Goal: Information Seeking & Learning: Learn about a topic

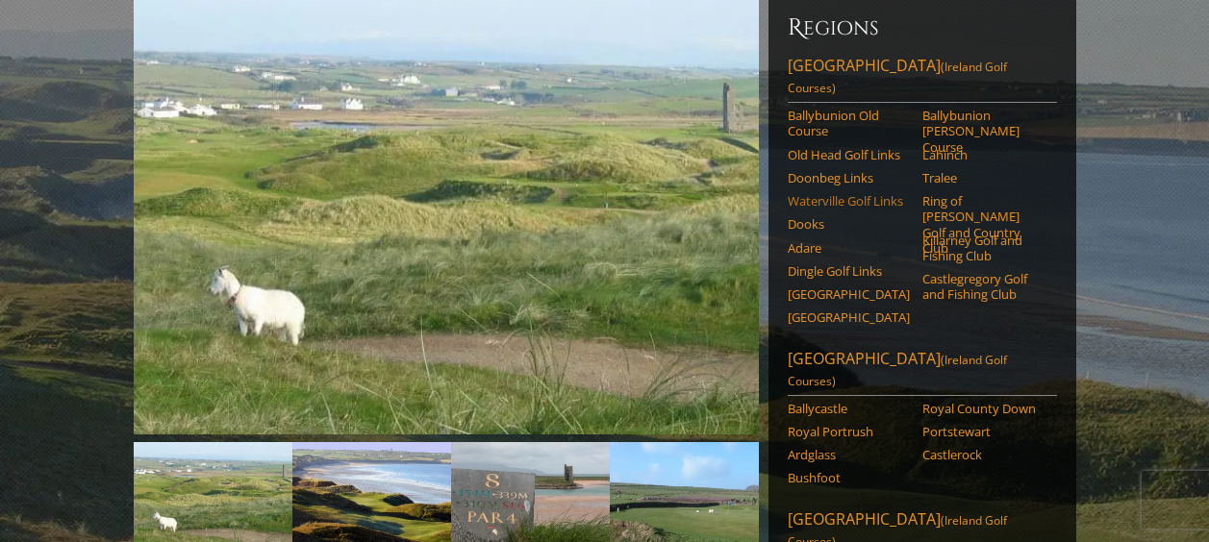
scroll to position [192, 0]
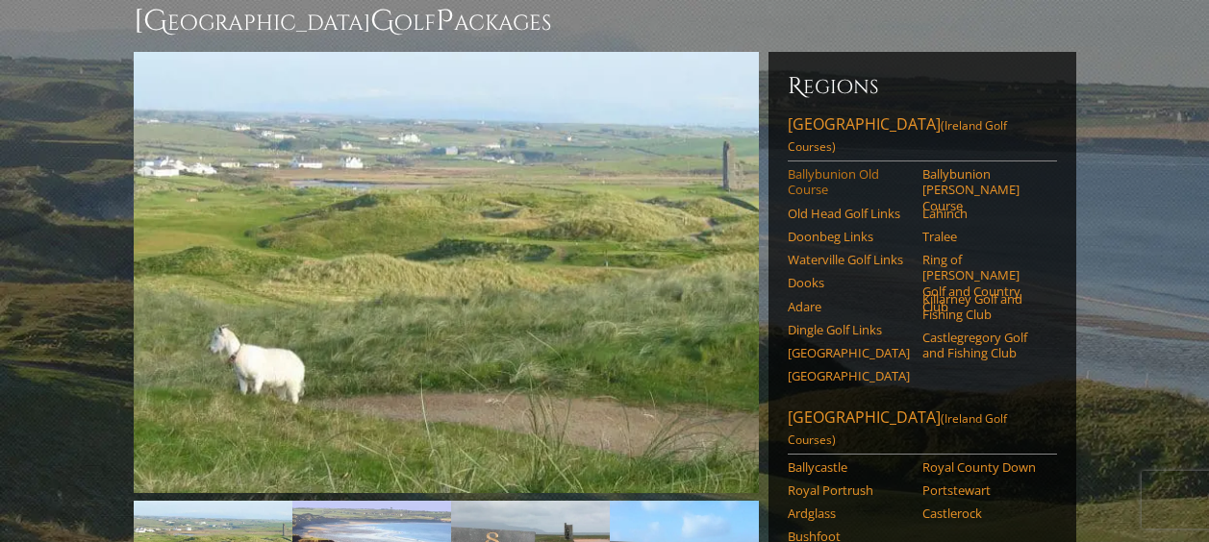
click at [841, 166] on link "Ballybunion Old Course" at bounding box center [849, 182] width 122 height 32
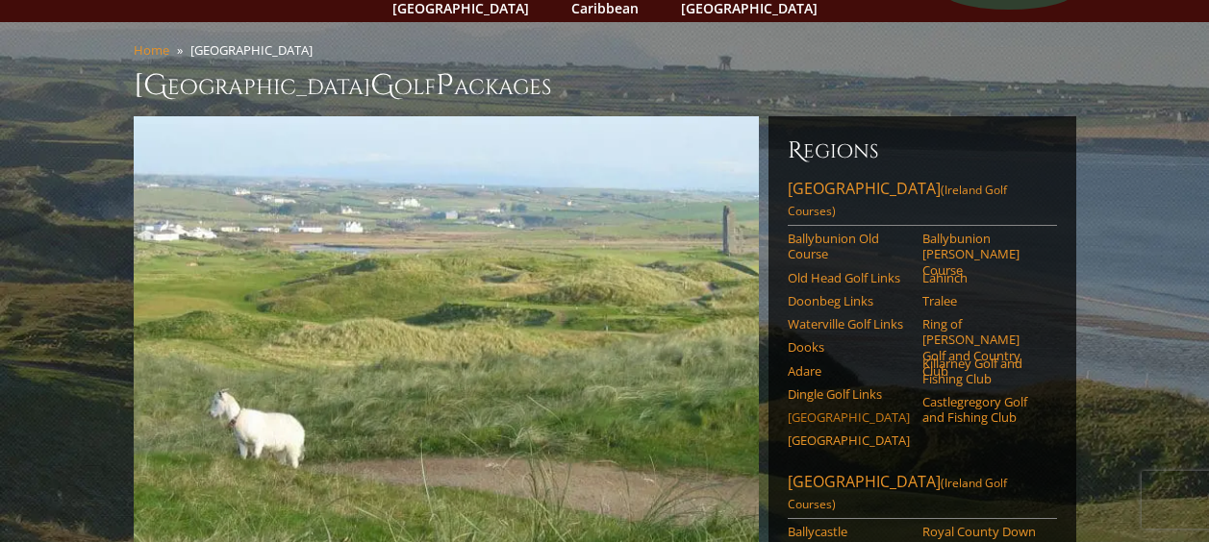
scroll to position [96, 0]
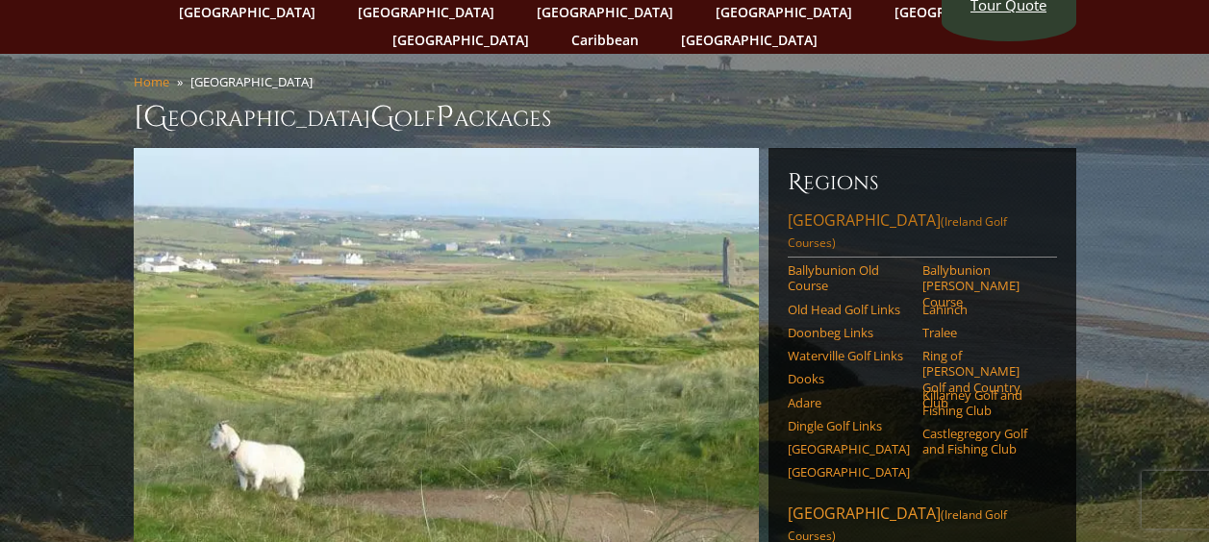
click at [857, 210] on link "[GEOGRAPHIC_DATA] ([GEOGRAPHIC_DATA] Golf Courses)" at bounding box center [922, 234] width 269 height 48
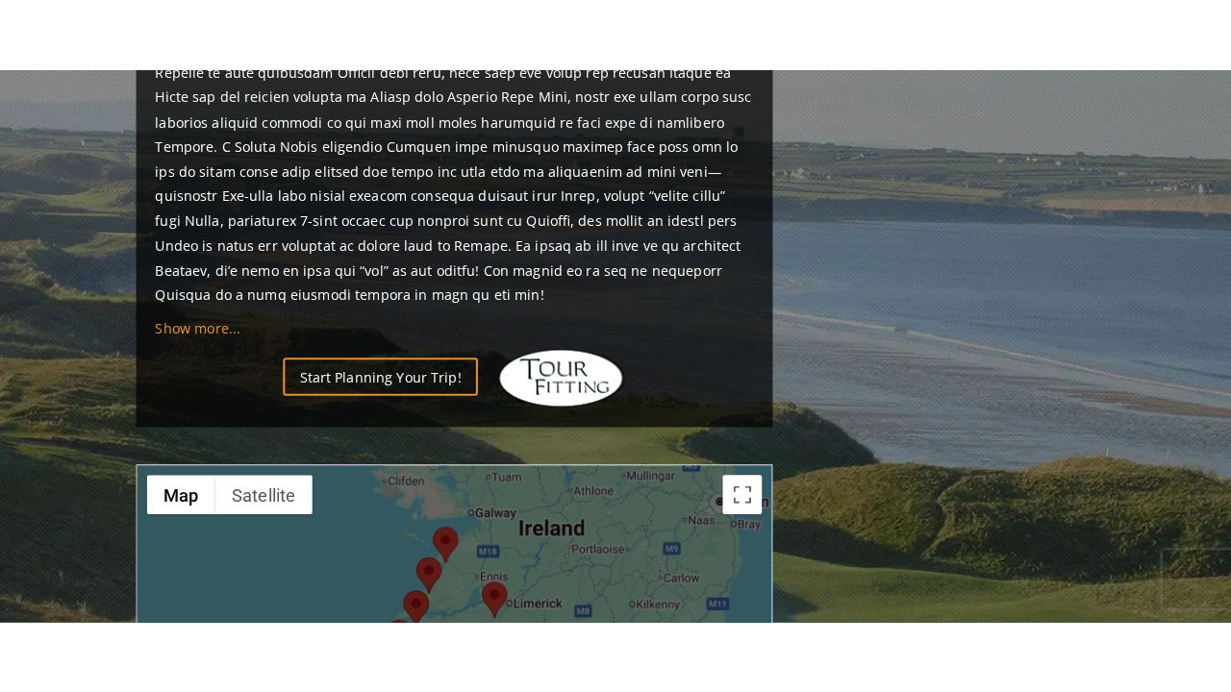
scroll to position [1923, 0]
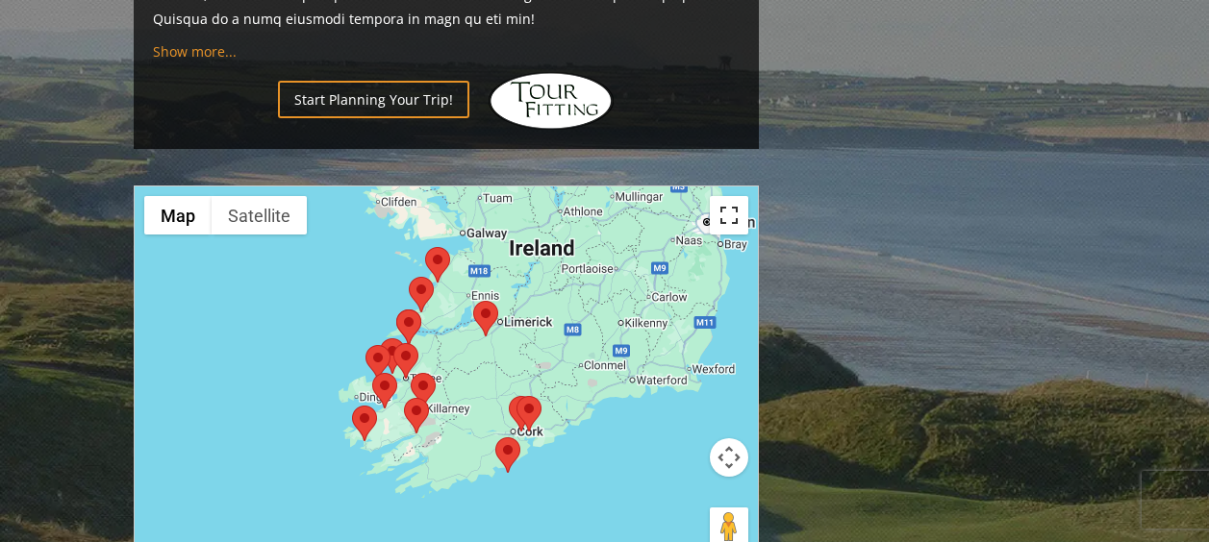
click at [734, 196] on button "Toggle fullscreen view" at bounding box center [729, 215] width 38 height 38
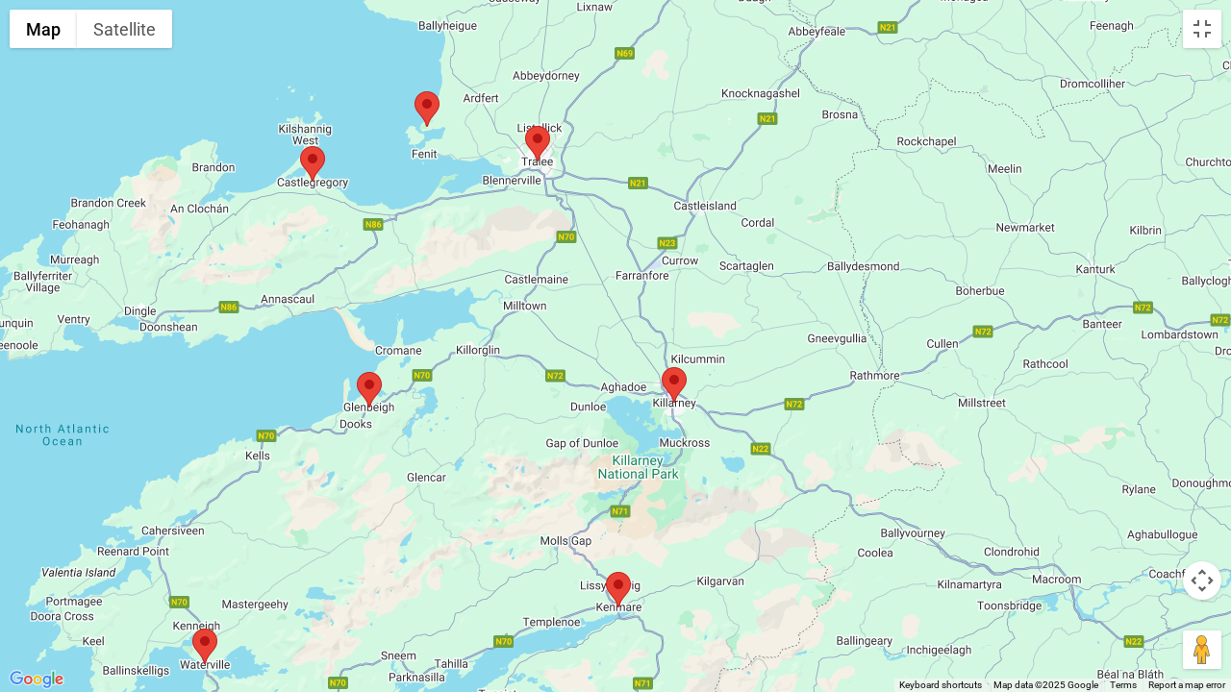
click at [673, 380] on img at bounding box center [674, 385] width 25 height 36
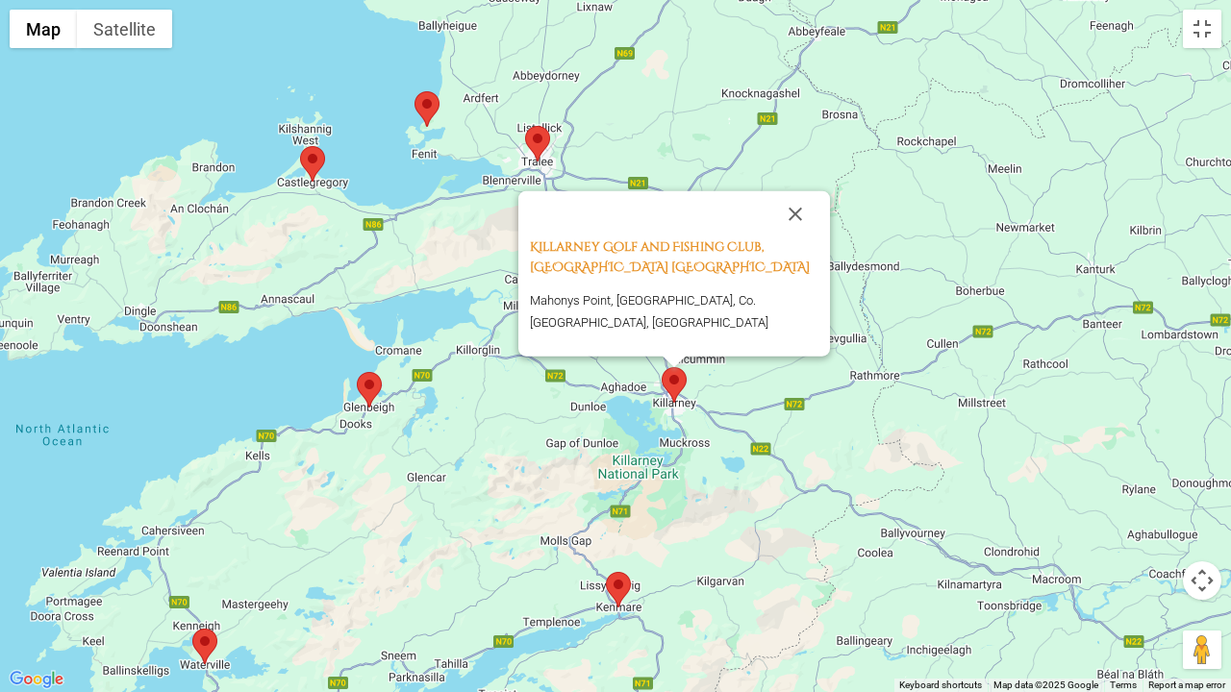
click at [377, 393] on img at bounding box center [369, 390] width 25 height 36
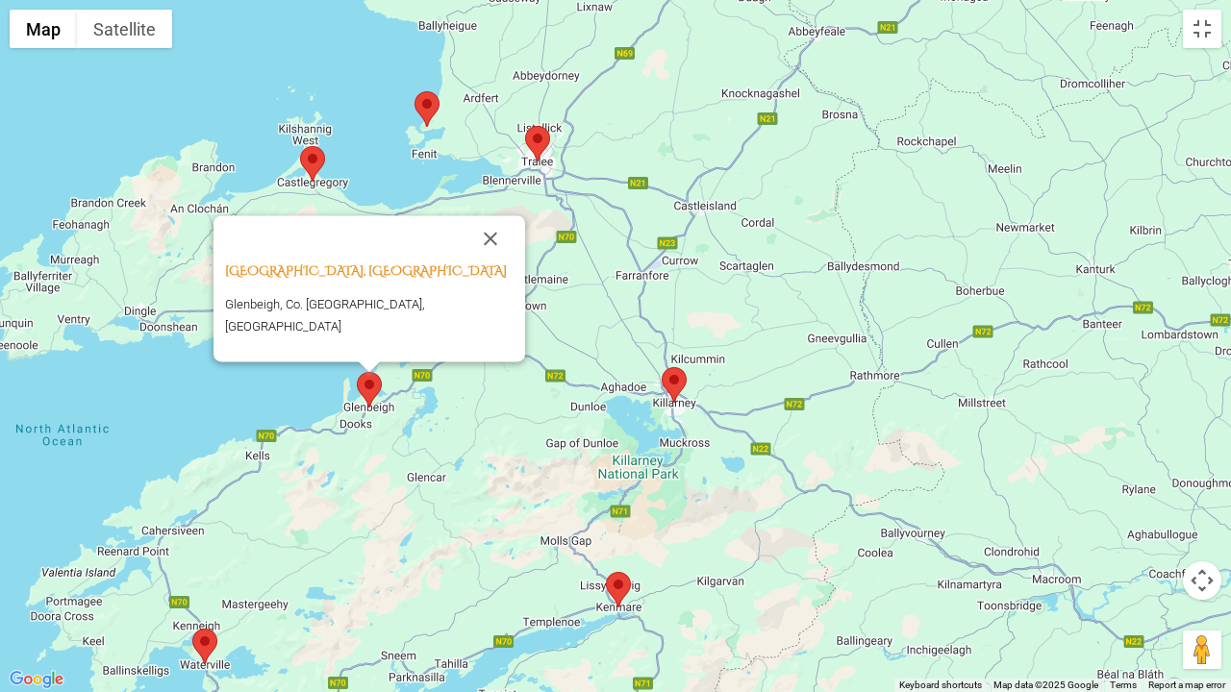
click at [313, 166] on img at bounding box center [312, 164] width 25 height 36
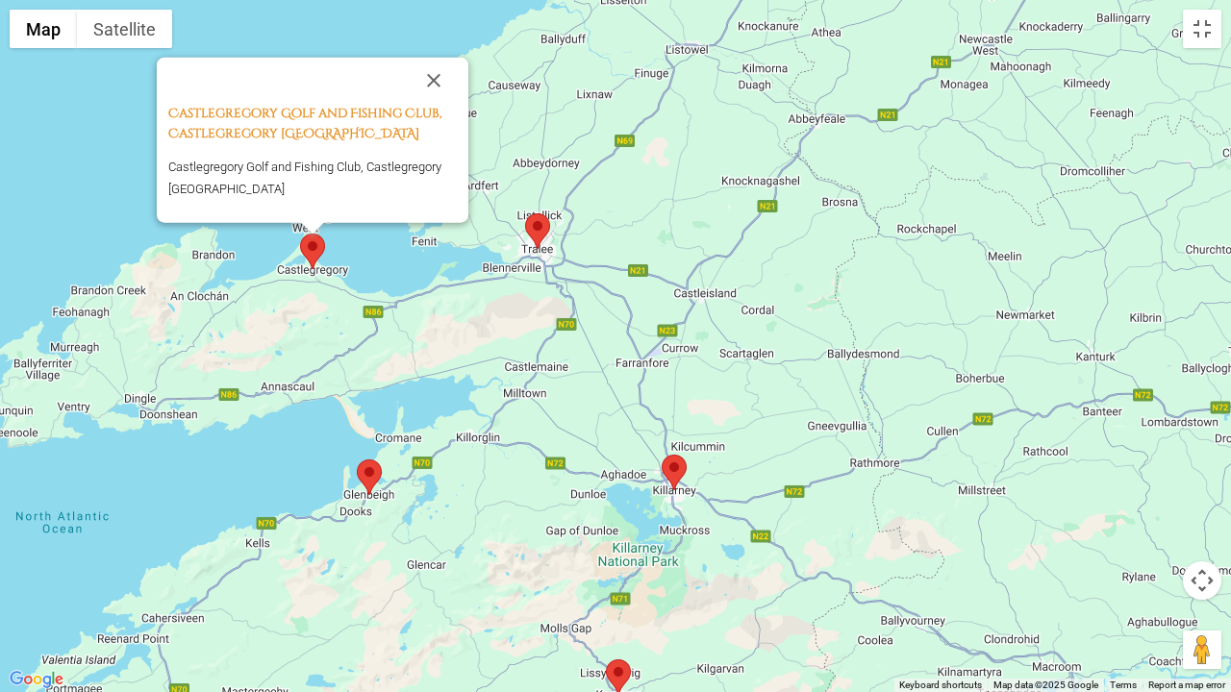
click at [546, 231] on img at bounding box center [537, 231] width 25 height 36
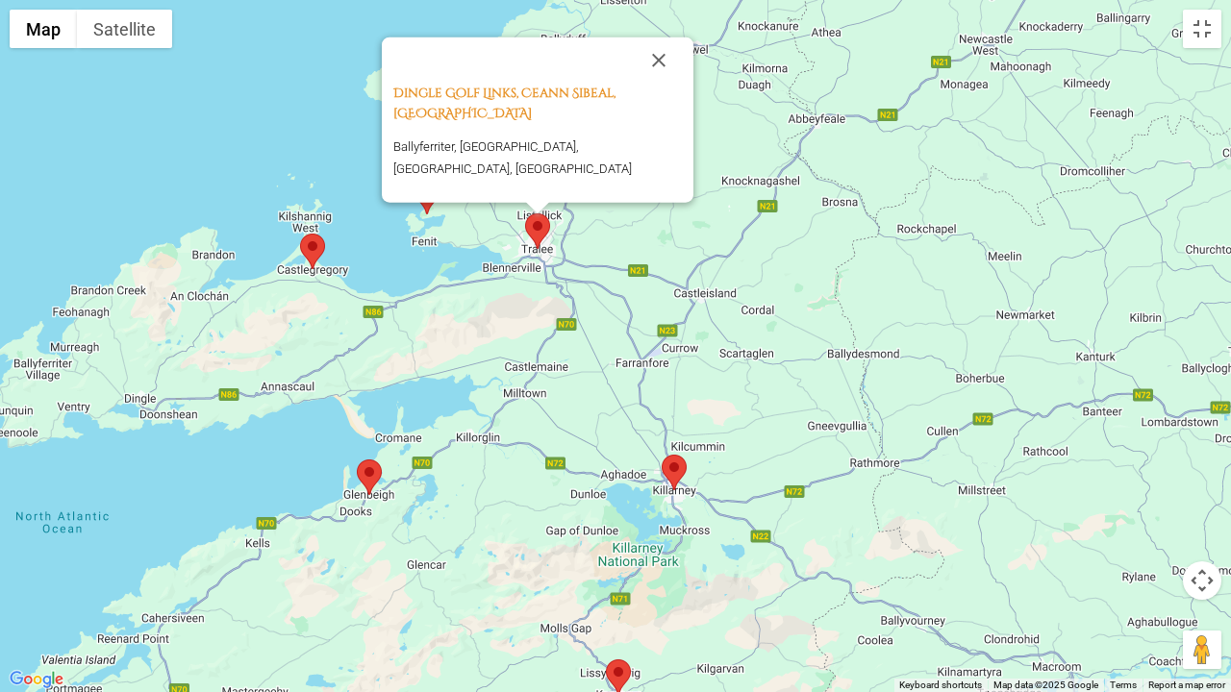
click at [342, 205] on div "Dingle Golf Links, Ceann Sibeal, Ireland Ballyferriter, Dingle Peninsula, Trale…" at bounding box center [615, 346] width 1231 height 692
click at [429, 212] on img at bounding box center [426, 197] width 25 height 36
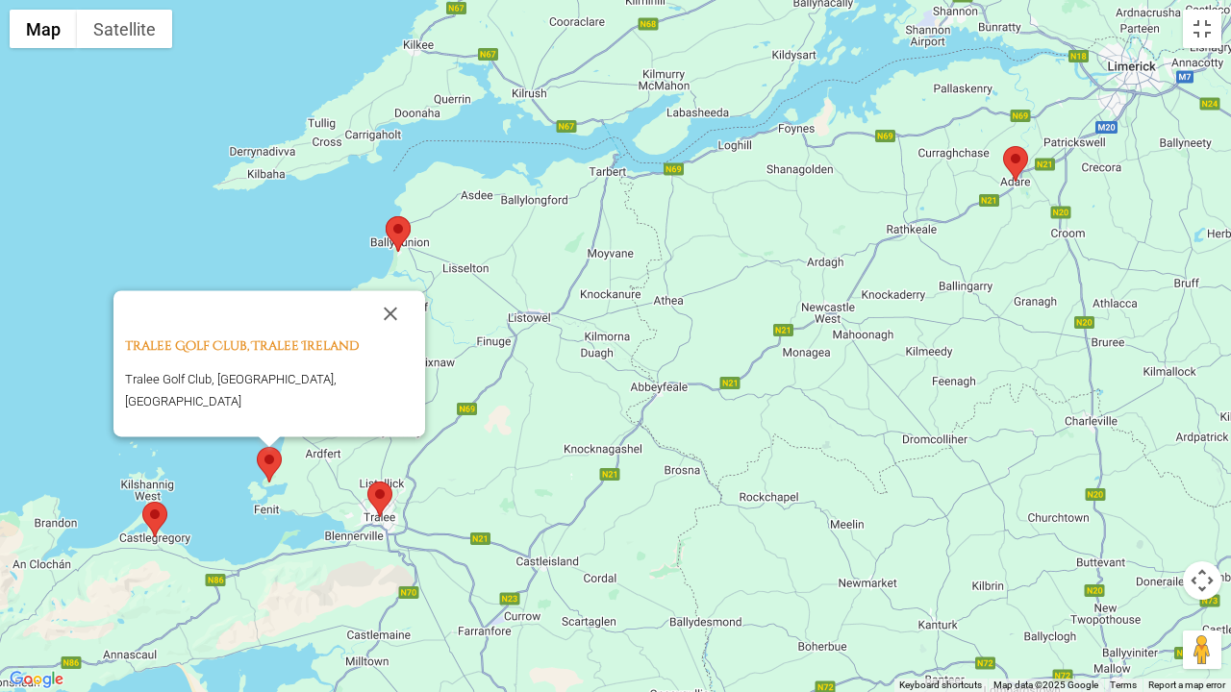
drag, startPoint x: 577, startPoint y: 156, endPoint x: 407, endPoint y: 350, distance: 258.3
click at [418, 411] on div "Tralee Golf Club, Tralee Ireland Tralee Golf Club, Kerry, Ireland" at bounding box center [615, 346] width 1231 height 692
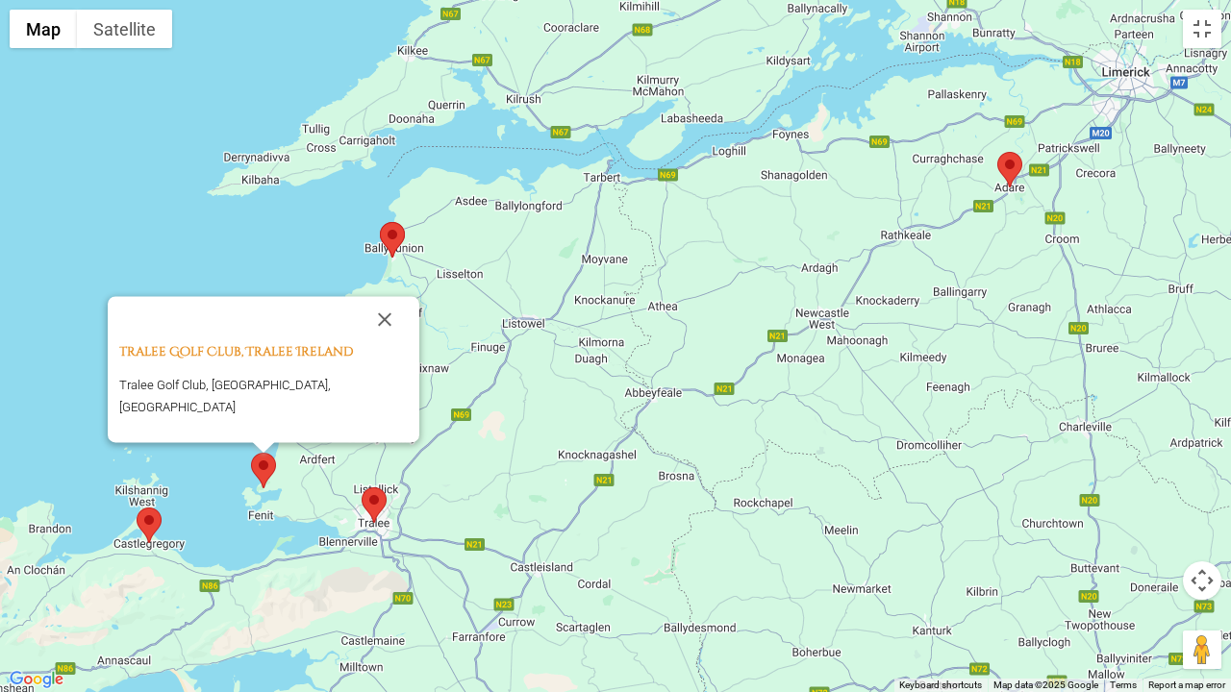
click at [393, 239] on img at bounding box center [392, 240] width 25 height 36
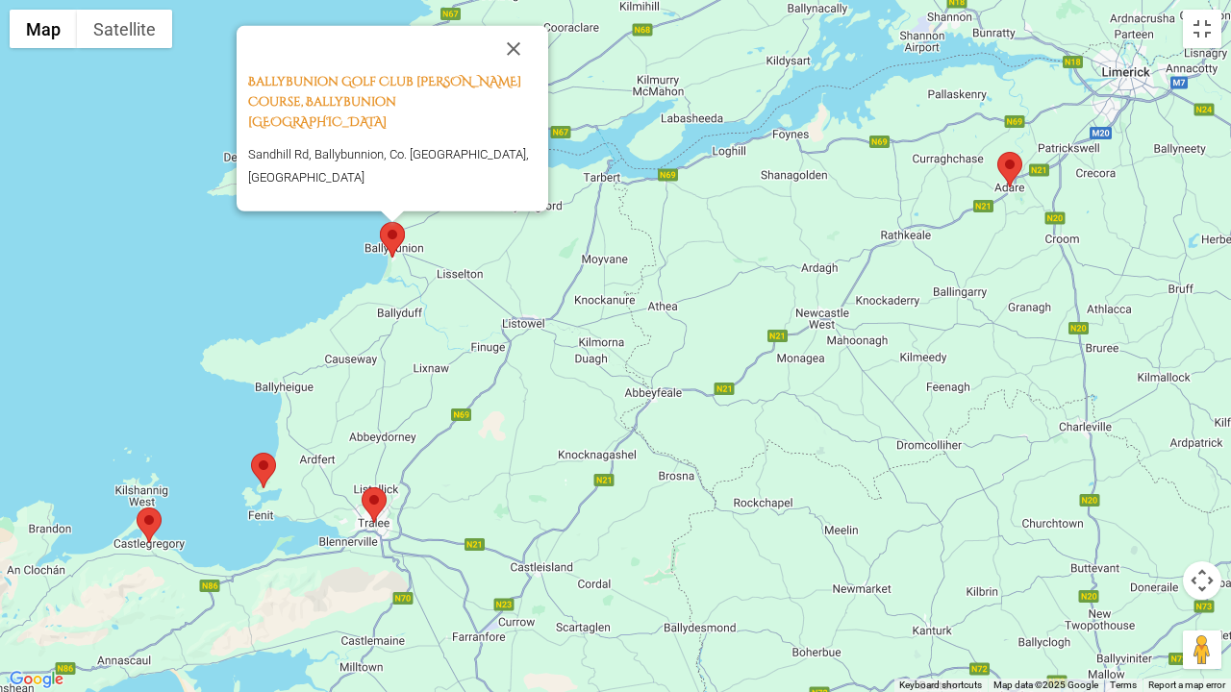
click at [1016, 173] on img at bounding box center [1009, 170] width 25 height 36
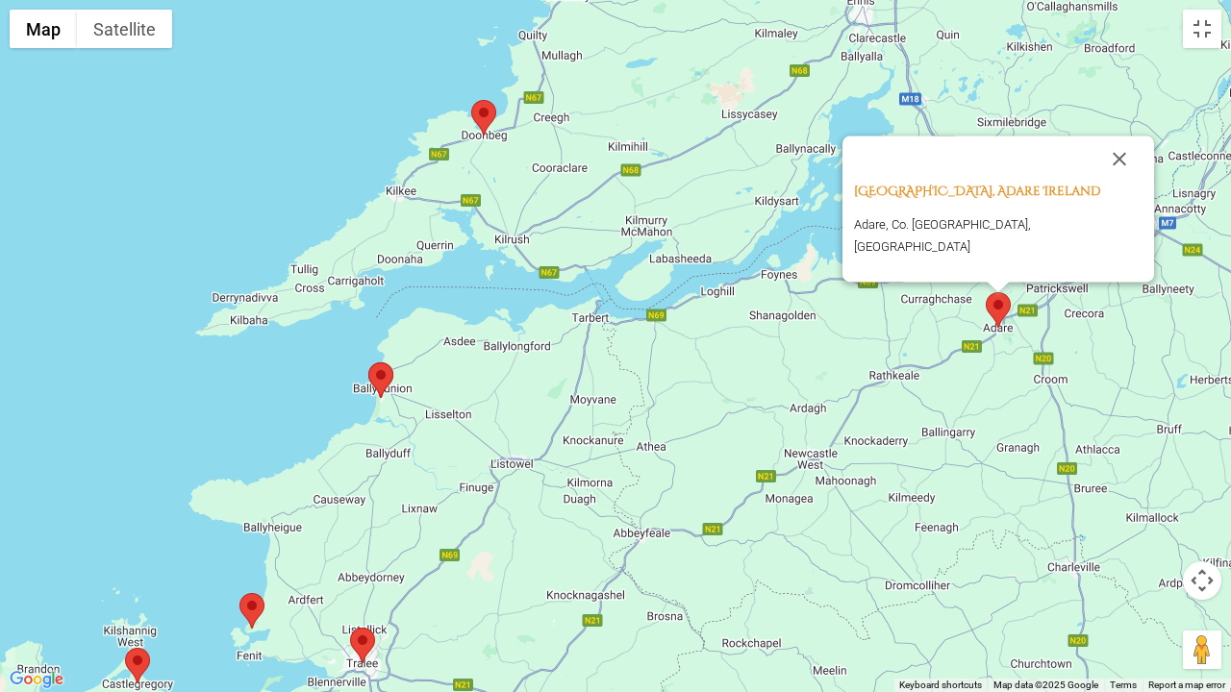
drag, startPoint x: 733, startPoint y: 286, endPoint x: 707, endPoint y: 429, distance: 145.6
click at [707, 429] on div "Adare Golf Club, Adare Ireland Adare, Co. Limerick, Ireland" at bounding box center [615, 346] width 1231 height 692
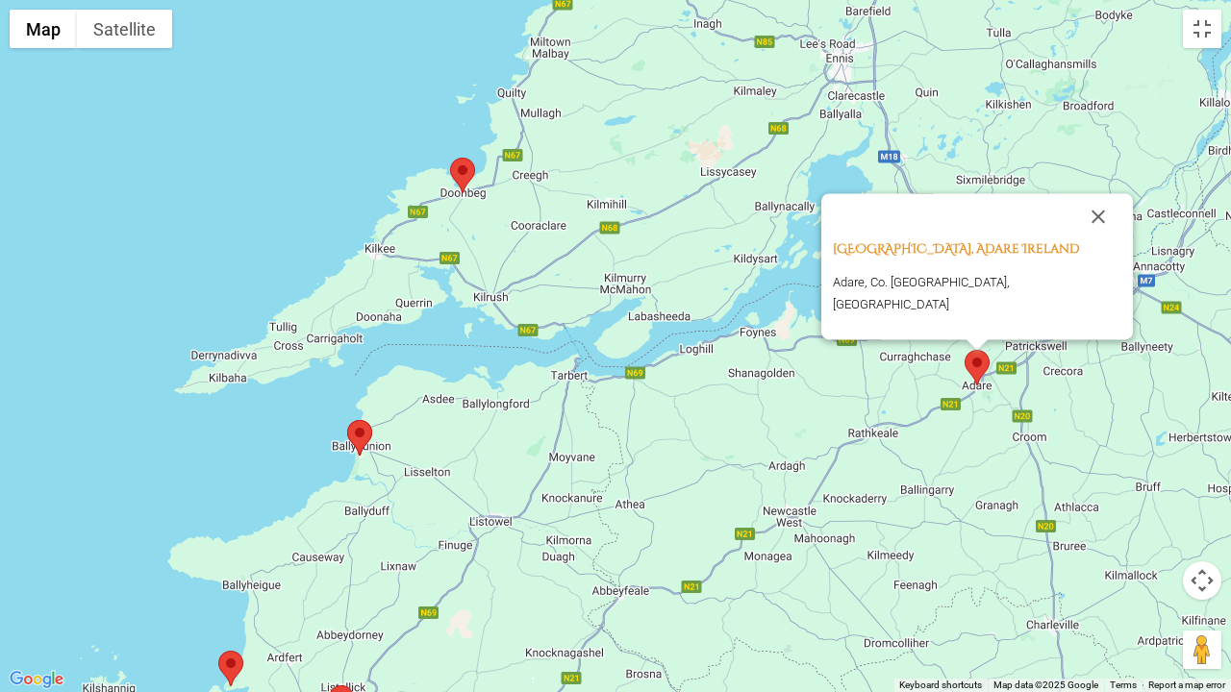
click at [464, 175] on img at bounding box center [462, 176] width 25 height 36
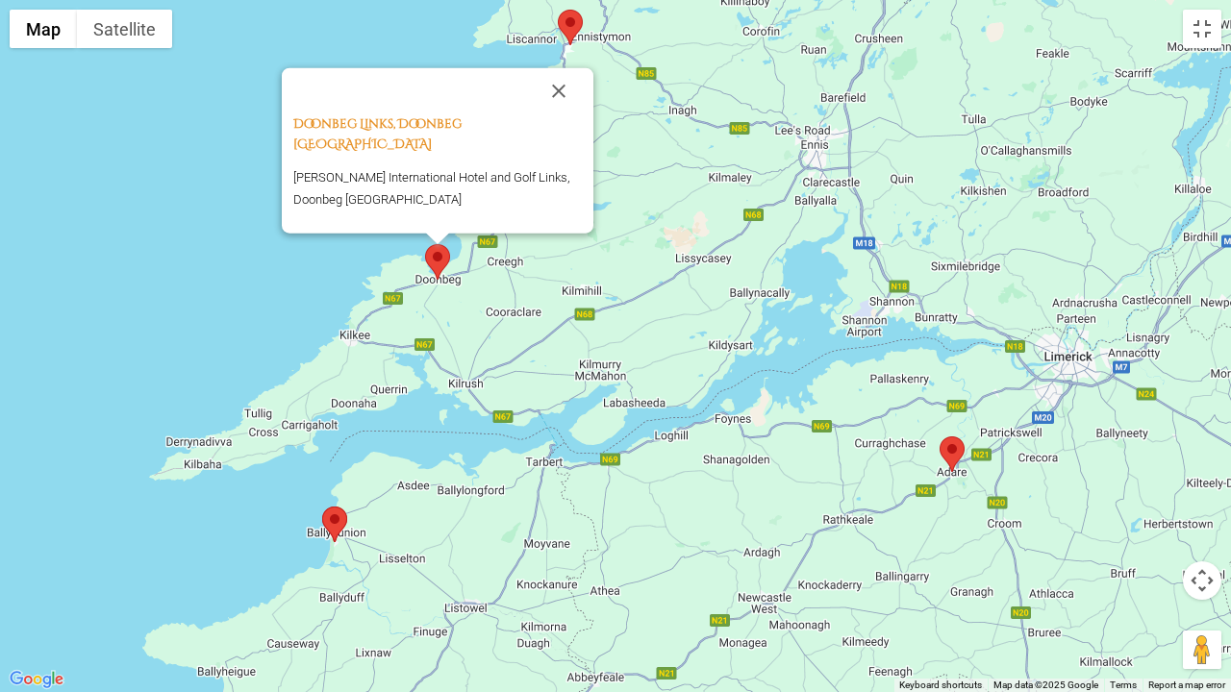
drag, startPoint x: 596, startPoint y: 295, endPoint x: 501, endPoint y: 413, distance: 151.1
click at [504, 412] on div "Doonbeg Links, Doonbeg Ireland Trump International Hotel and Golf Links, Doonbe…" at bounding box center [615, 346] width 1231 height 692
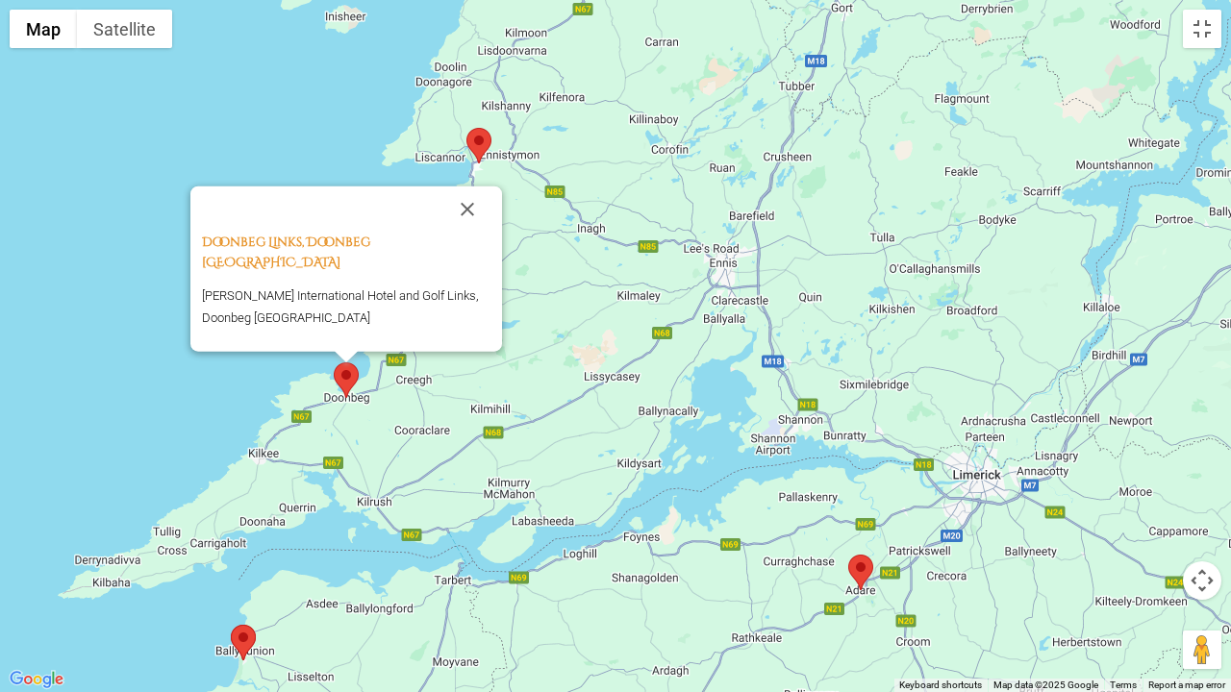
click at [482, 144] on img at bounding box center [478, 146] width 25 height 36
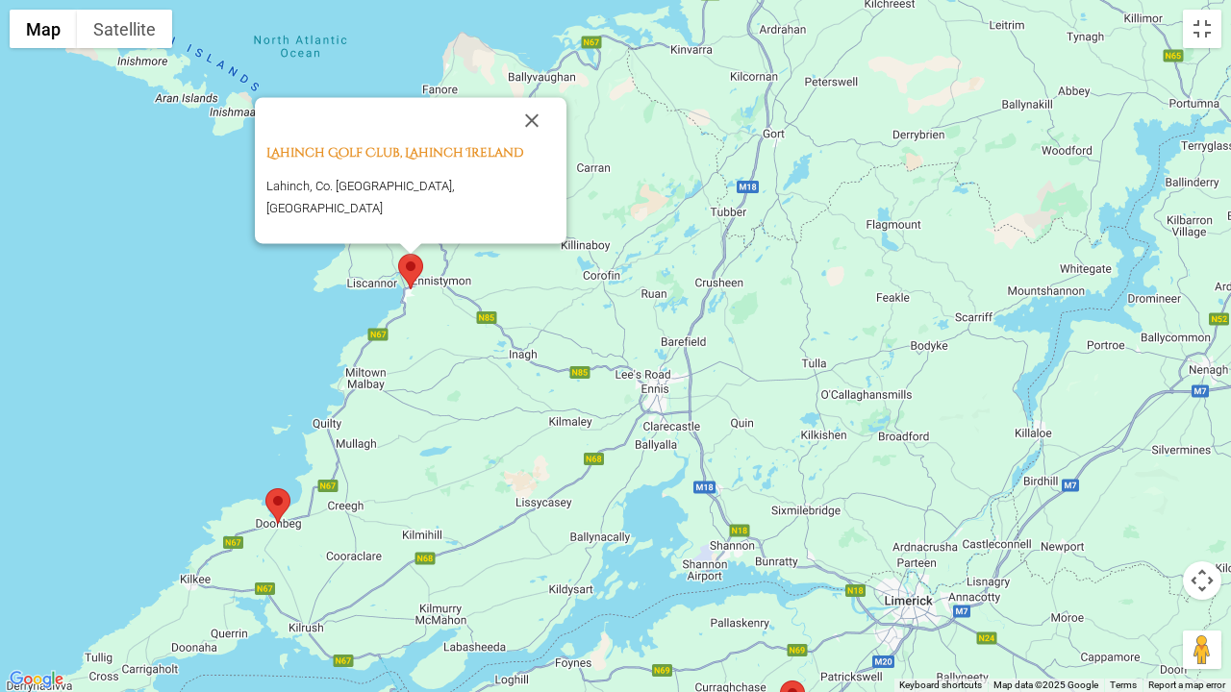
drag, startPoint x: 554, startPoint y: 303, endPoint x: 352, endPoint y: 461, distance: 256.2
click at [352, 461] on div "Lahinch Golf Club, Lahinch Ireland Lahinch, Co. Clare, Ireland" at bounding box center [615, 346] width 1231 height 692
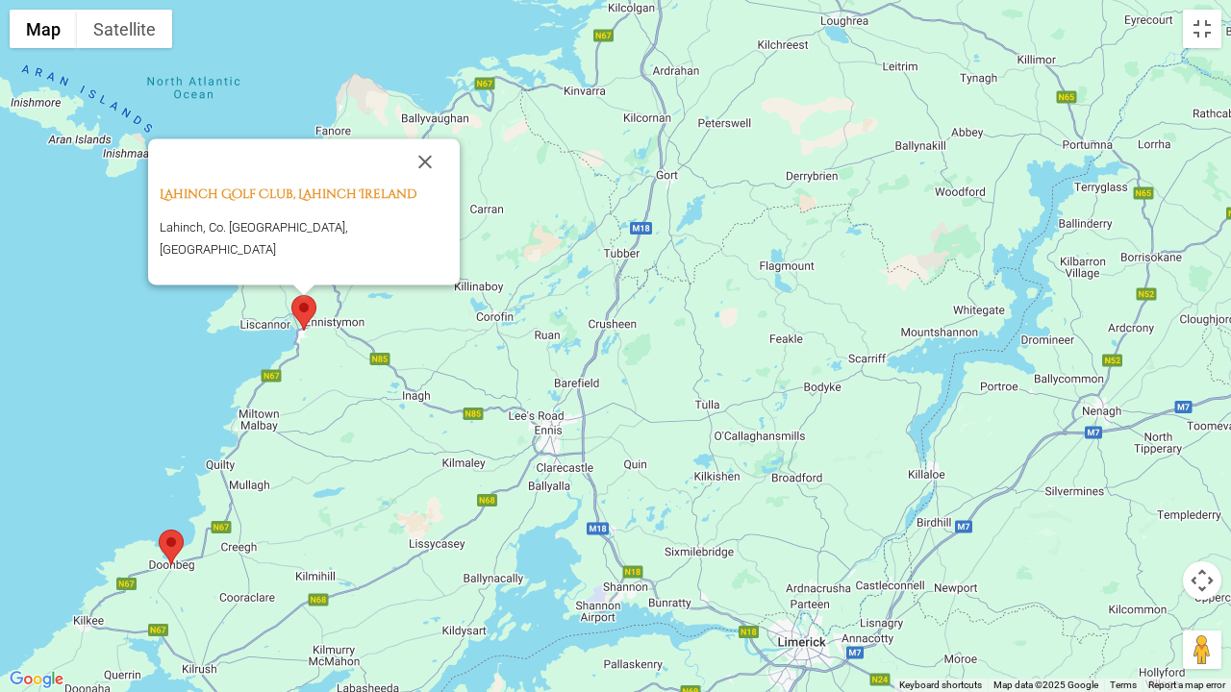
drag, startPoint x: 407, startPoint y: 460, endPoint x: 502, endPoint y: 180, distance: 295.6
click at [489, 199] on div "Lahinch Golf Club, Lahinch Ireland Lahinch, Co. Clare, Ireland" at bounding box center [615, 346] width 1231 height 692
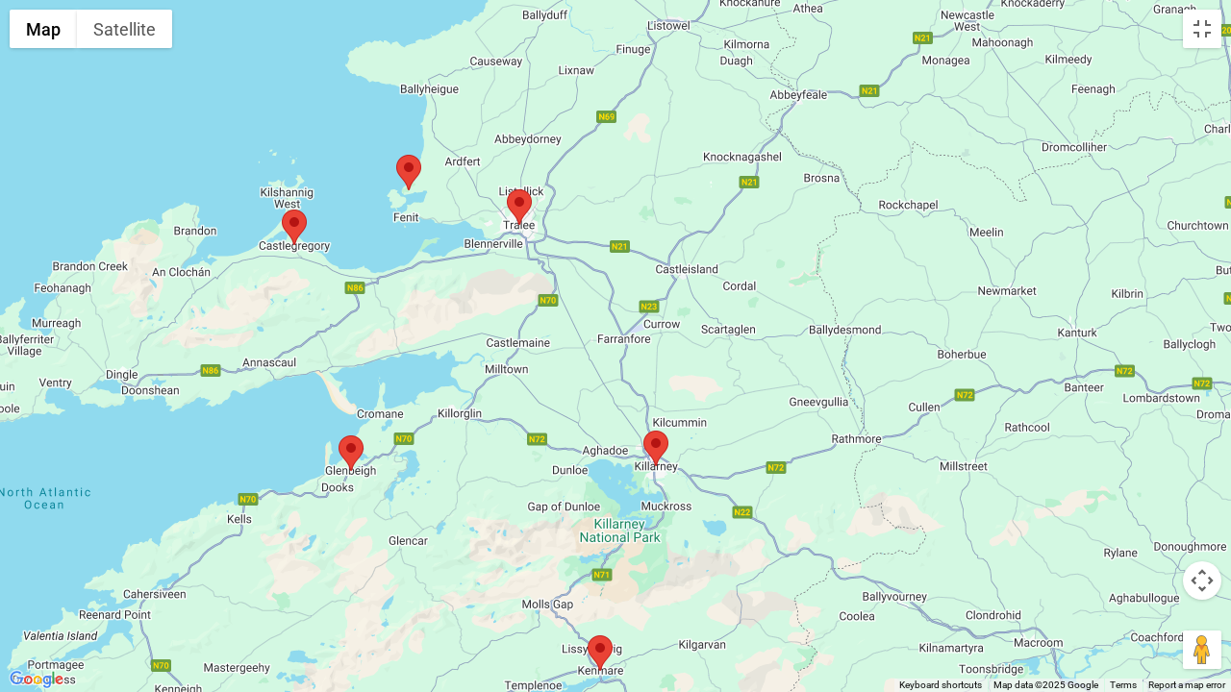
drag, startPoint x: 500, startPoint y: 252, endPoint x: 791, endPoint y: 150, distance: 308.7
click at [799, 157] on div "Lahinch Golf Club, Lahinch Ireland Lahinch, Co. Clare, Ireland" at bounding box center [615, 346] width 1231 height 692
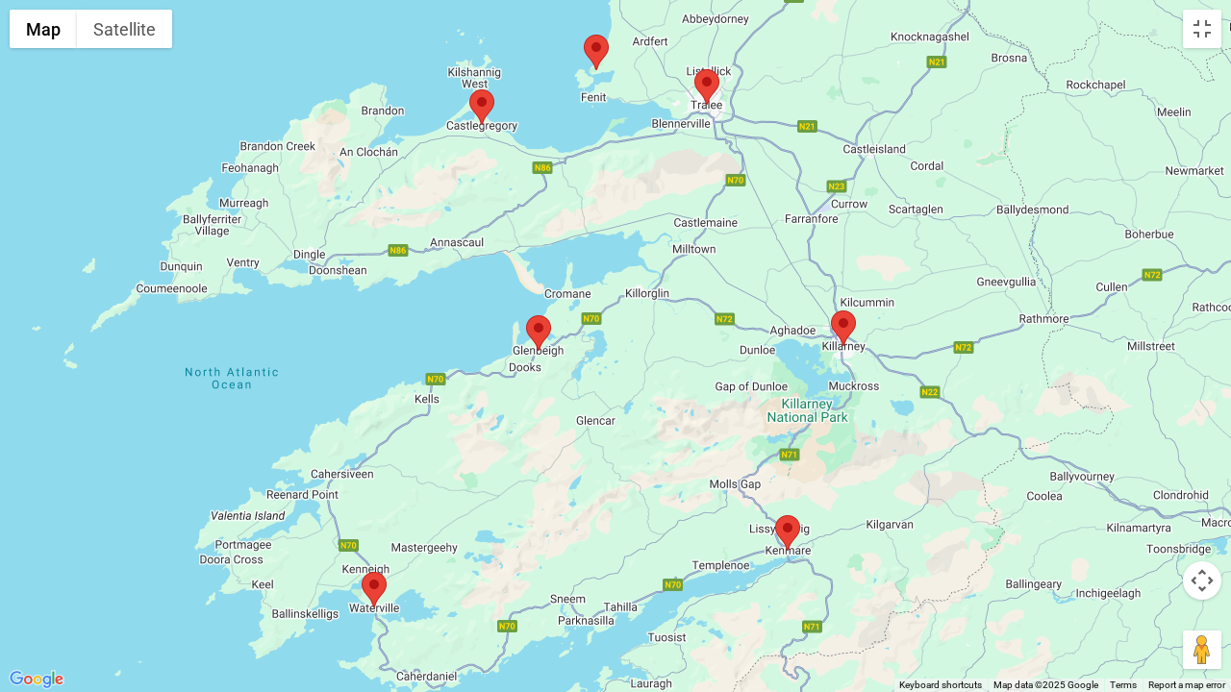
drag, startPoint x: 555, startPoint y: 389, endPoint x: 571, endPoint y: 256, distance: 134.7
click at [576, 259] on div "Lahinch Golf Club, Lahinch Ireland Lahinch, Co. Clare, Ireland" at bounding box center [615, 346] width 1231 height 692
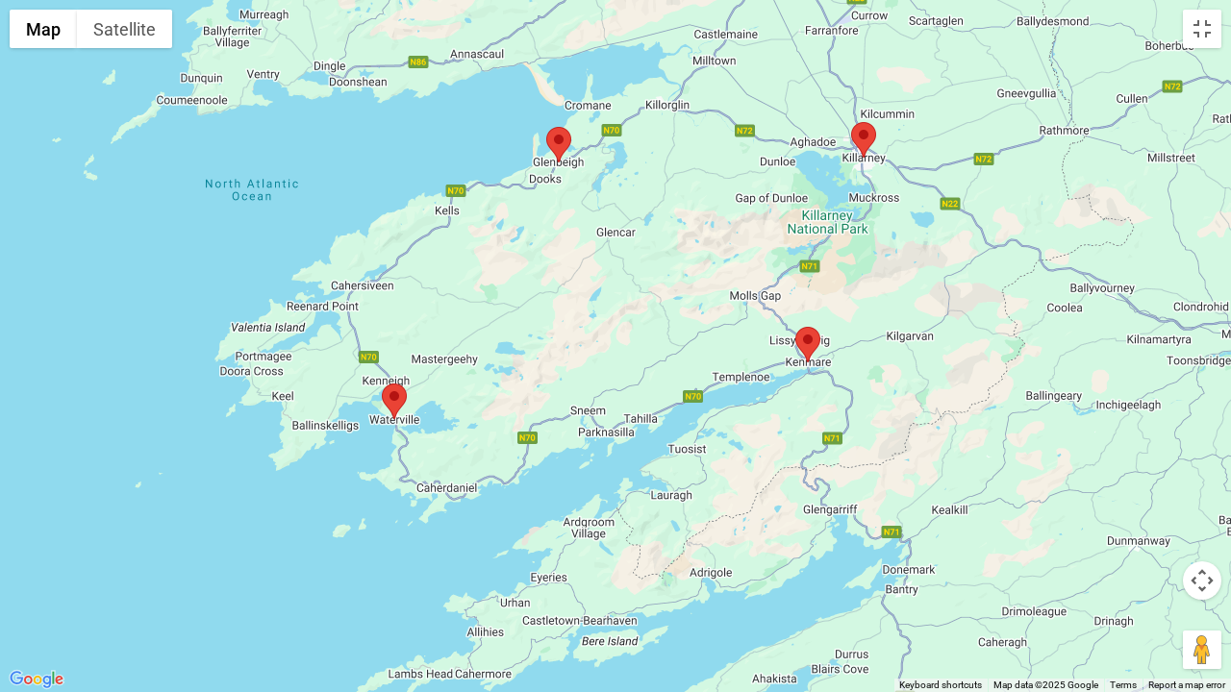
click at [393, 395] on img at bounding box center [394, 402] width 25 height 36
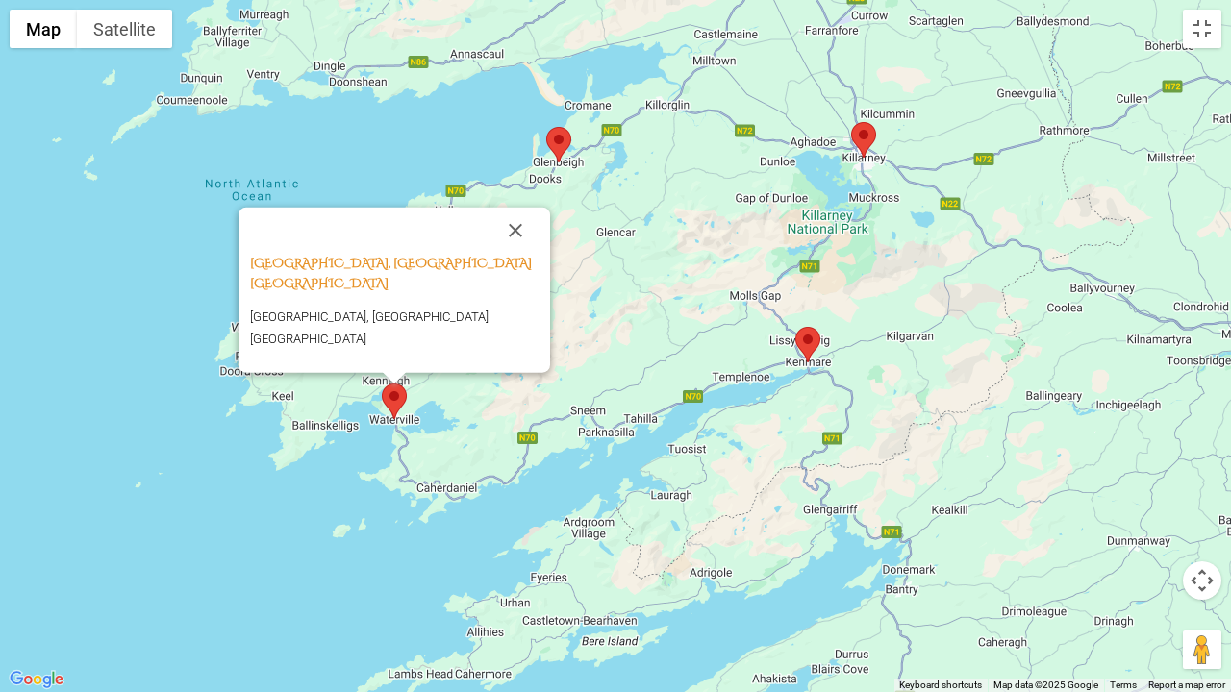
click at [808, 338] on img at bounding box center [807, 345] width 25 height 36
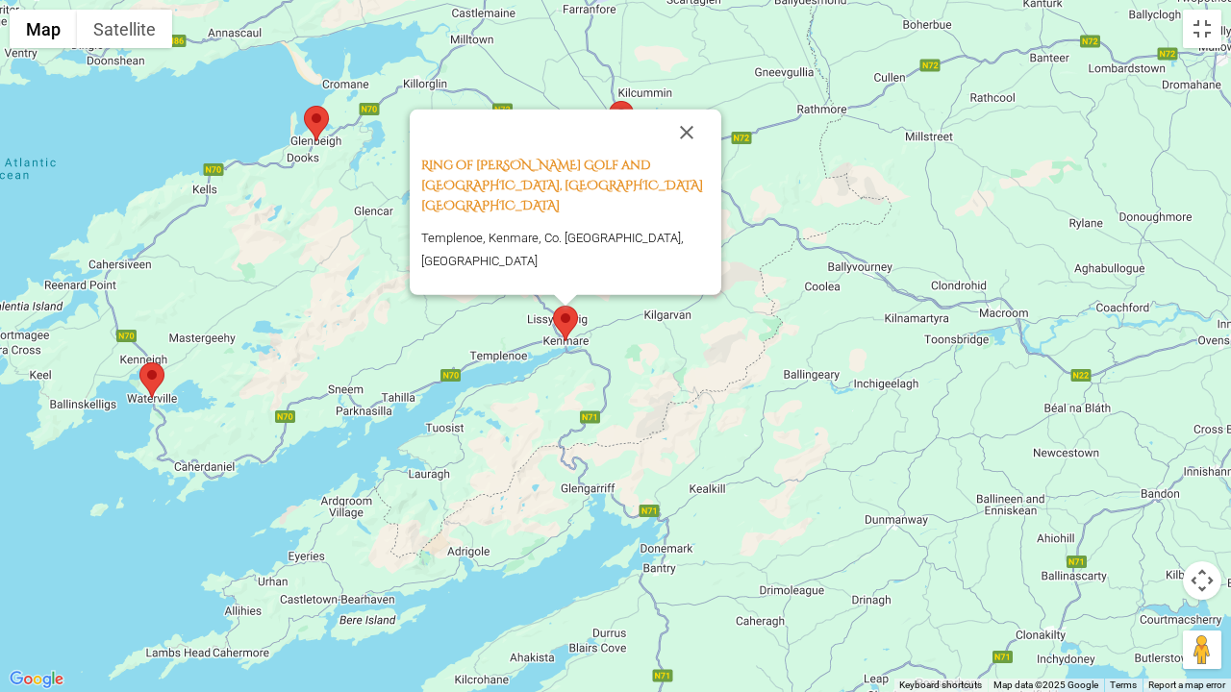
drag, startPoint x: 615, startPoint y: 321, endPoint x: 345, endPoint y: 290, distance: 272.0
click at [352, 292] on div "Ring of Kerry Golf and Country Club, Kenmare Ireland Templenoe, Kenmare, Co. Ke…" at bounding box center [615, 346] width 1231 height 692
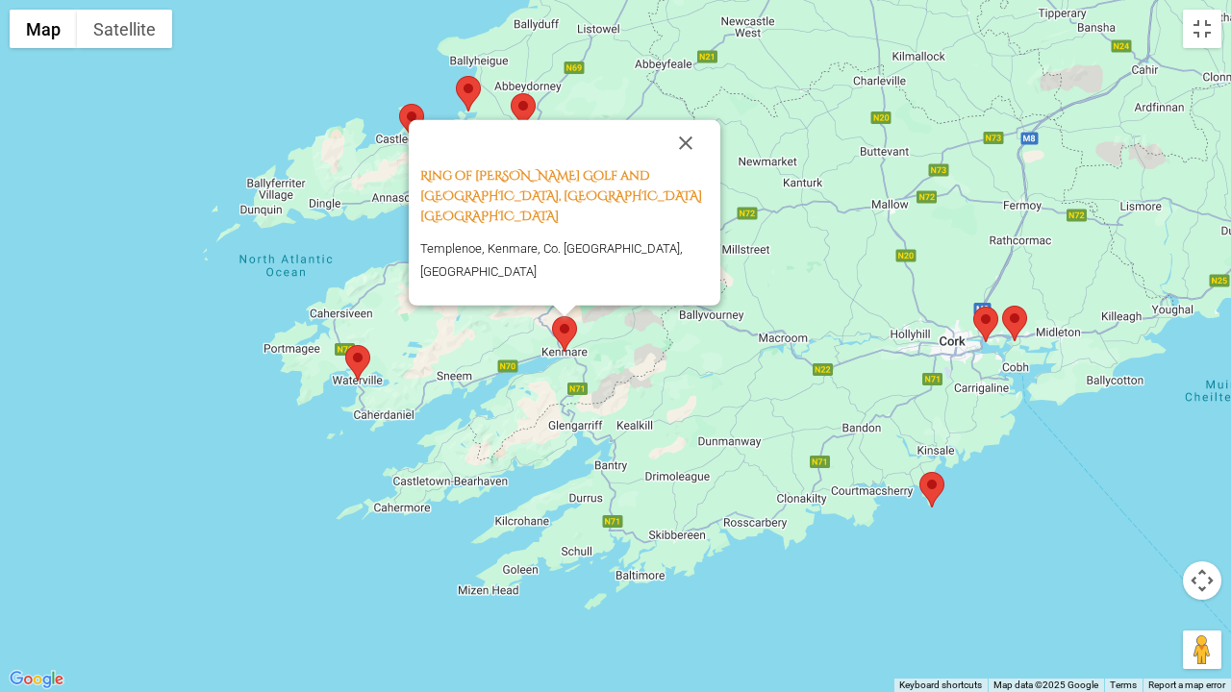
click at [932, 492] on img at bounding box center [931, 490] width 25 height 36
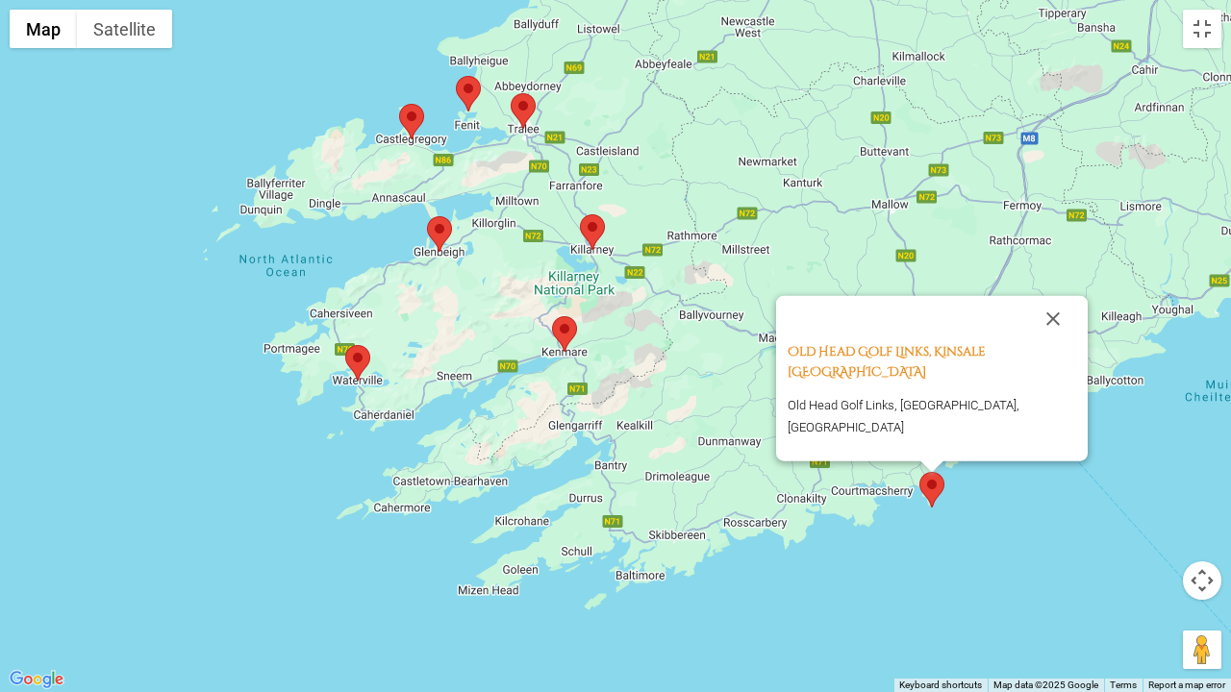
click at [979, 321] on img at bounding box center [985, 325] width 25 height 36
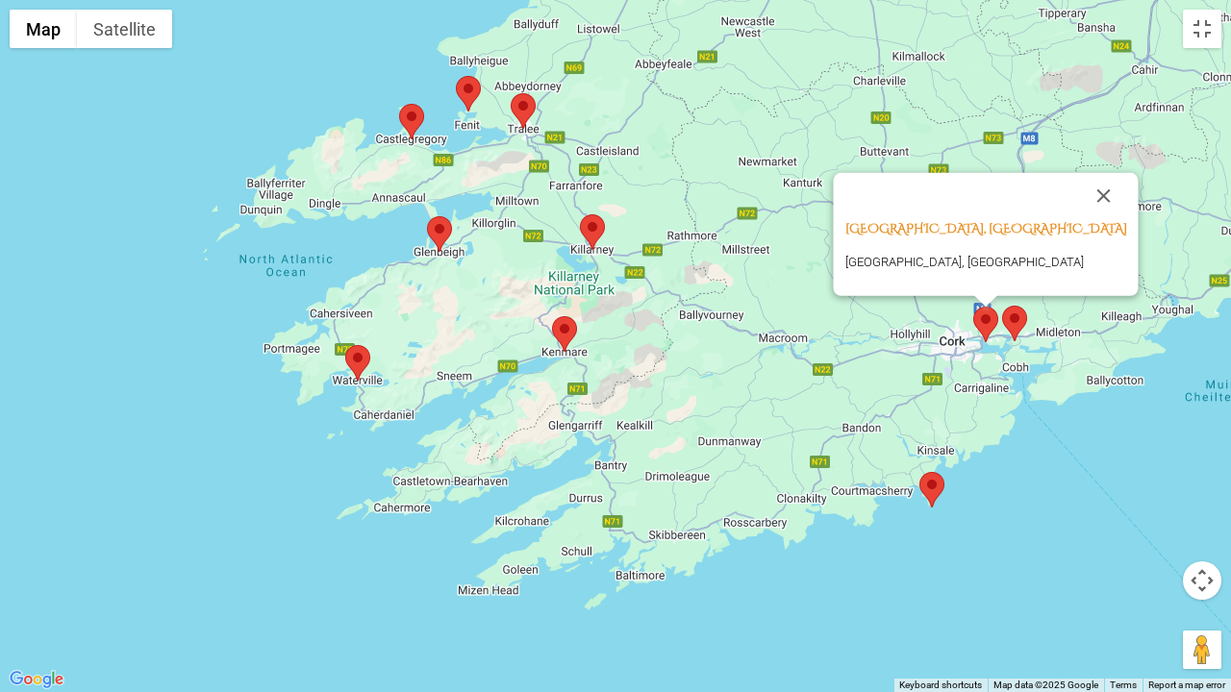
click at [1014, 329] on img at bounding box center [1014, 324] width 25 height 36
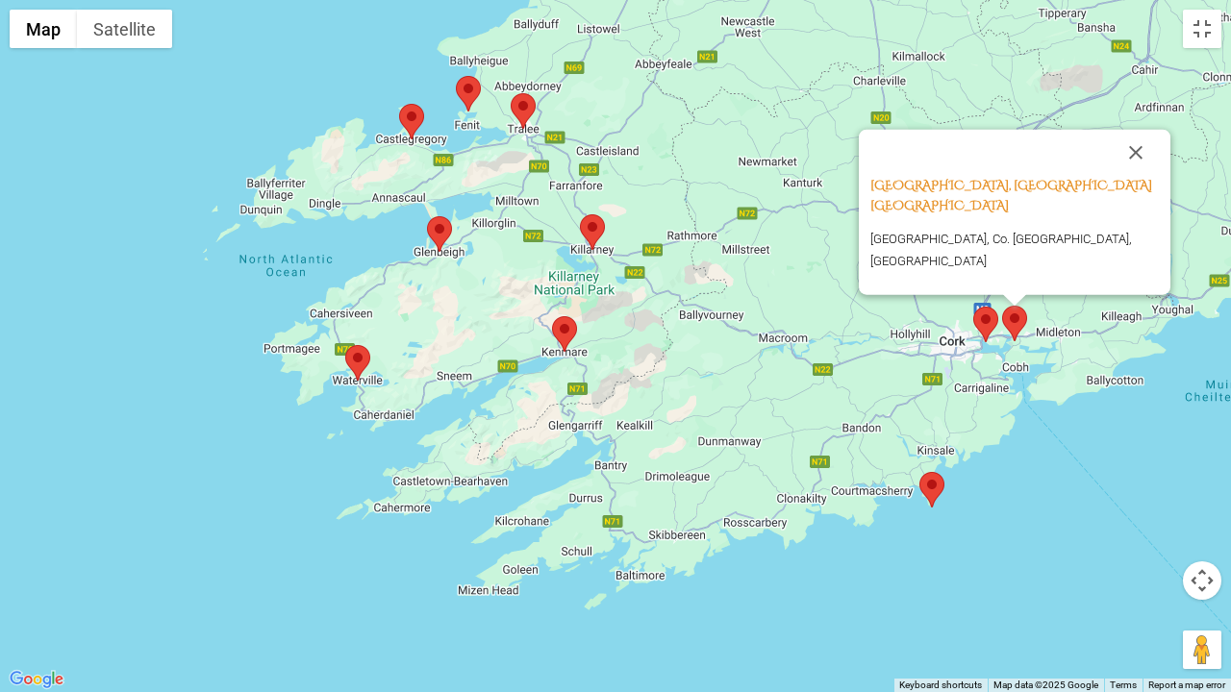
click at [990, 314] on img at bounding box center [985, 325] width 25 height 36
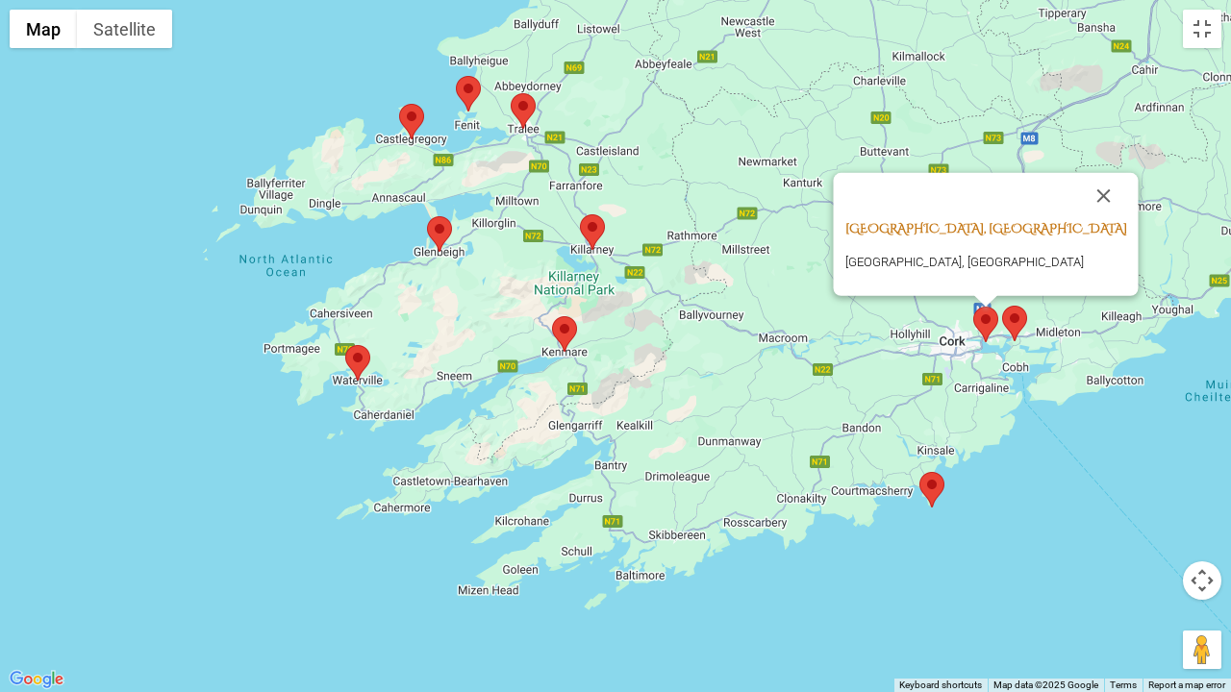
click at [959, 229] on link "[GEOGRAPHIC_DATA], [GEOGRAPHIC_DATA]" at bounding box center [986, 228] width 282 height 17
